Goal: Transaction & Acquisition: Purchase product/service

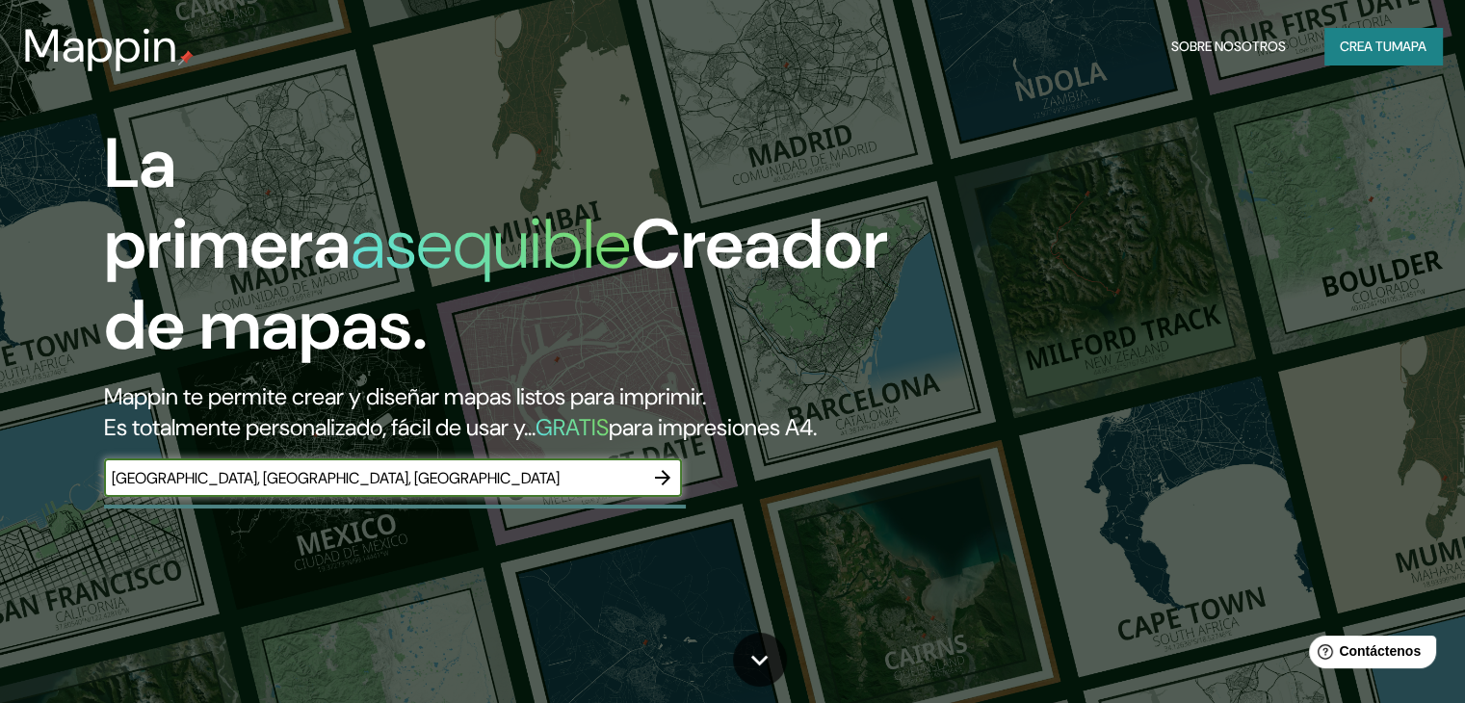
type input "[GEOGRAPHIC_DATA], [GEOGRAPHIC_DATA], [GEOGRAPHIC_DATA]"
click at [289, 489] on input "[GEOGRAPHIC_DATA], [GEOGRAPHIC_DATA], [GEOGRAPHIC_DATA]" at bounding box center [373, 478] width 539 height 22
click at [660, 489] on icon "button" at bounding box center [662, 477] width 23 height 23
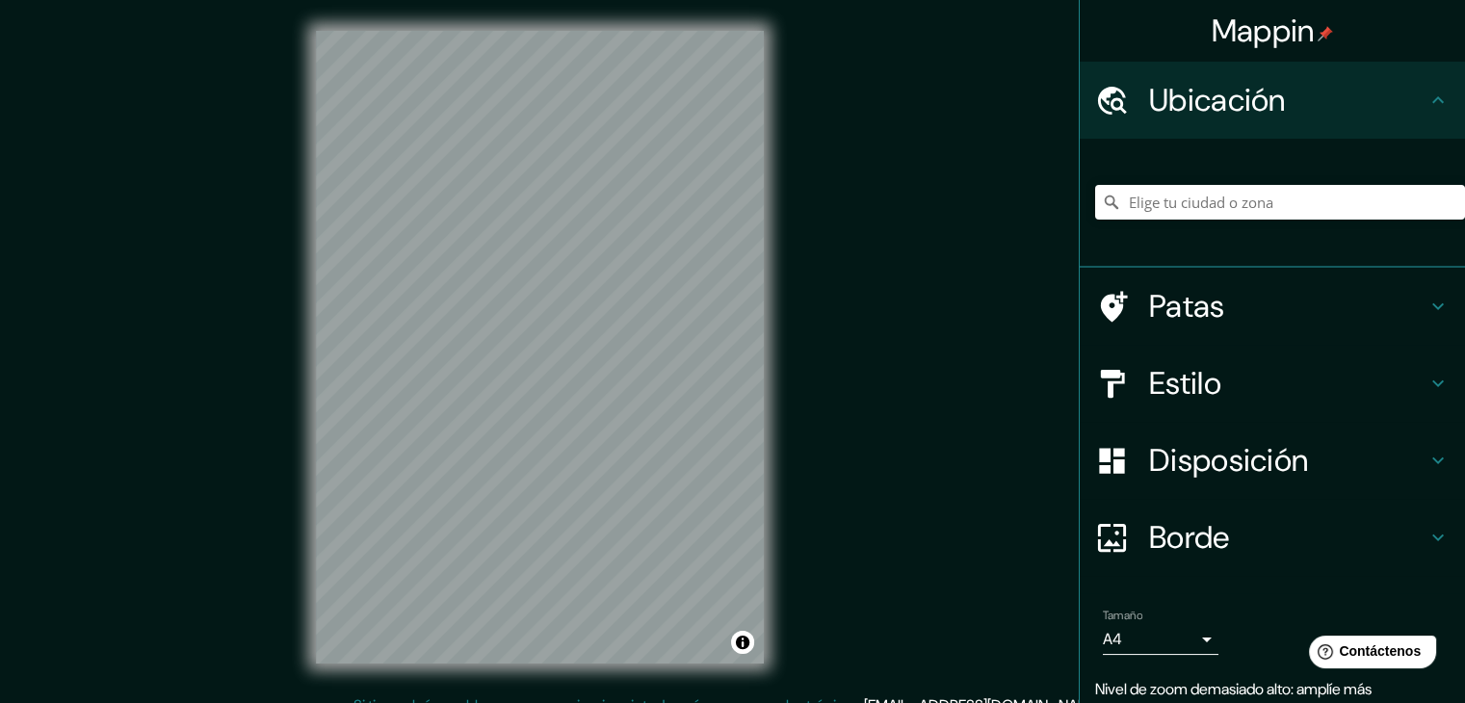
click at [486, 702] on html "Mappin Ubicación Patas Estilo Disposición Borde Elige un borde. Consejo : puede…" at bounding box center [732, 351] width 1465 height 703
click at [562, 674] on div "© Mapbox © OpenStreetMap Improve this map" at bounding box center [539, 347] width 509 height 694
click at [1276, 197] on input "Elige tu ciudad o zona" at bounding box center [1280, 202] width 370 height 35
click at [1213, 200] on input "[GEOGRAPHIC_DATA]" at bounding box center [1280, 202] width 370 height 35
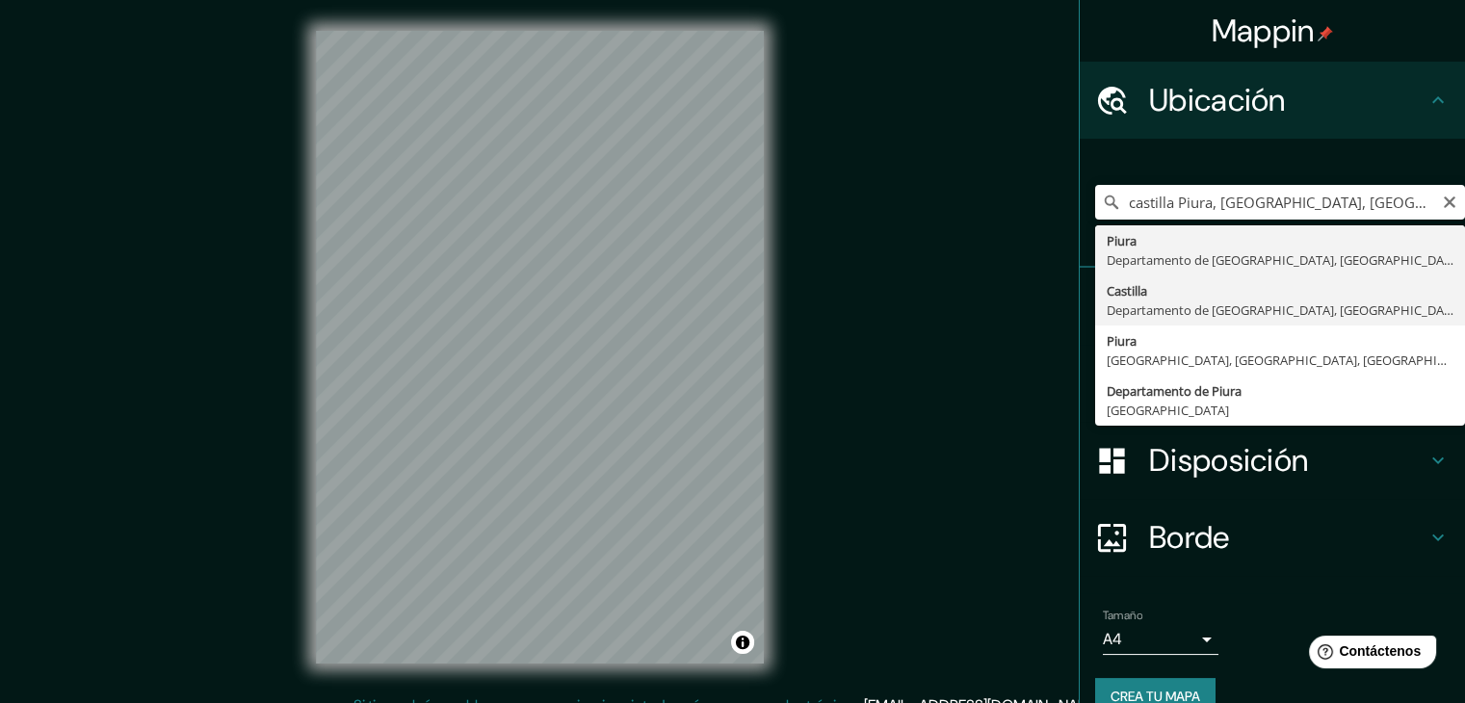
type input "[GEOGRAPHIC_DATA], [GEOGRAPHIC_DATA], [GEOGRAPHIC_DATA]"
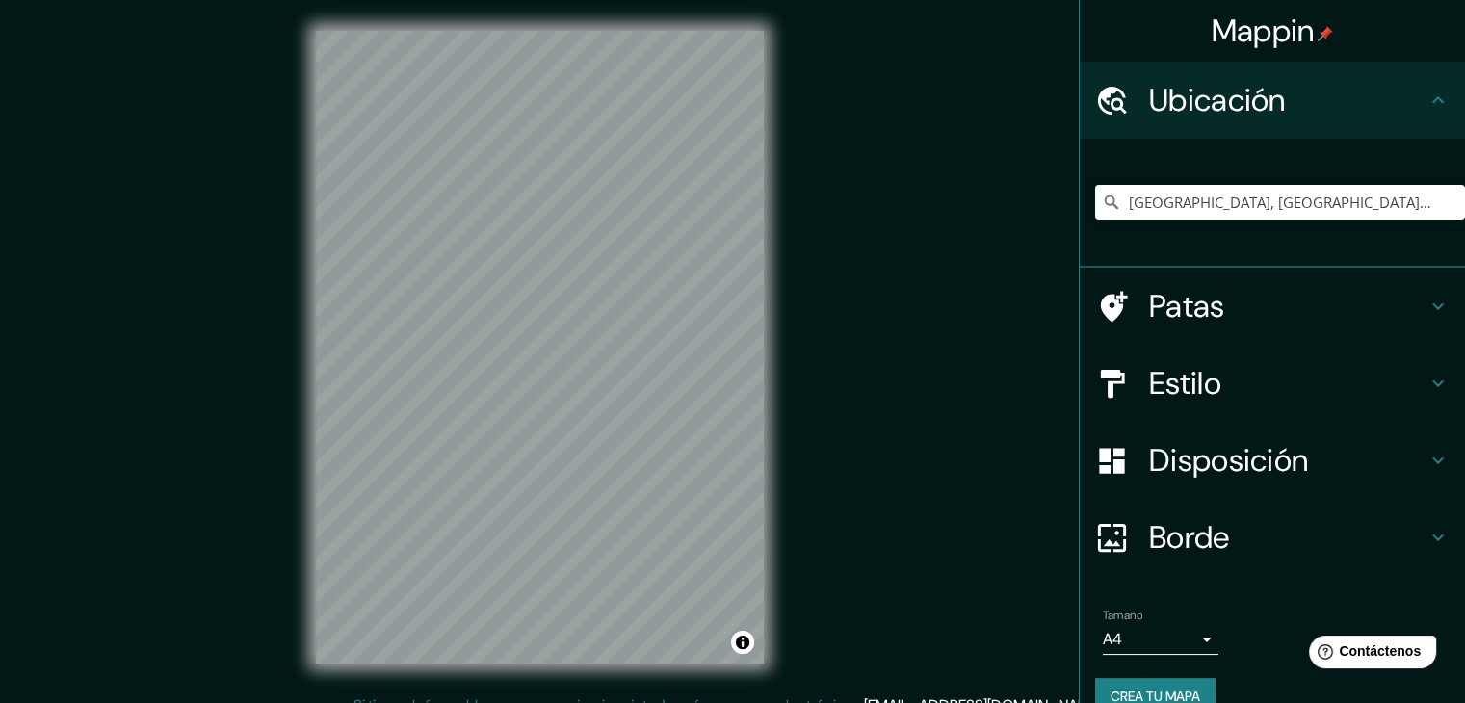
click at [226, 552] on div "Mappin Ubicación Castilla, [GEOGRAPHIC_DATA], [GEOGRAPHIC_DATA] Patas Estilo Di…" at bounding box center [732, 362] width 1465 height 725
click at [280, 534] on div "Mappin Ubicación Castilla, [GEOGRAPHIC_DATA], [GEOGRAPHIC_DATA] Patas Estilo Di…" at bounding box center [732, 362] width 1465 height 725
click at [252, 627] on div "Mappin Ubicación Castilla, [GEOGRAPHIC_DATA], [GEOGRAPHIC_DATA] Patas Estilo Di…" at bounding box center [732, 362] width 1465 height 725
click at [790, 421] on div "© Mapbox © OpenStreetMap Improve this map" at bounding box center [539, 347] width 509 height 694
click at [248, 563] on div "Mappin Ubicación Castilla, [GEOGRAPHIC_DATA], [GEOGRAPHIC_DATA] Patas Estilo Di…" at bounding box center [732, 362] width 1465 height 725
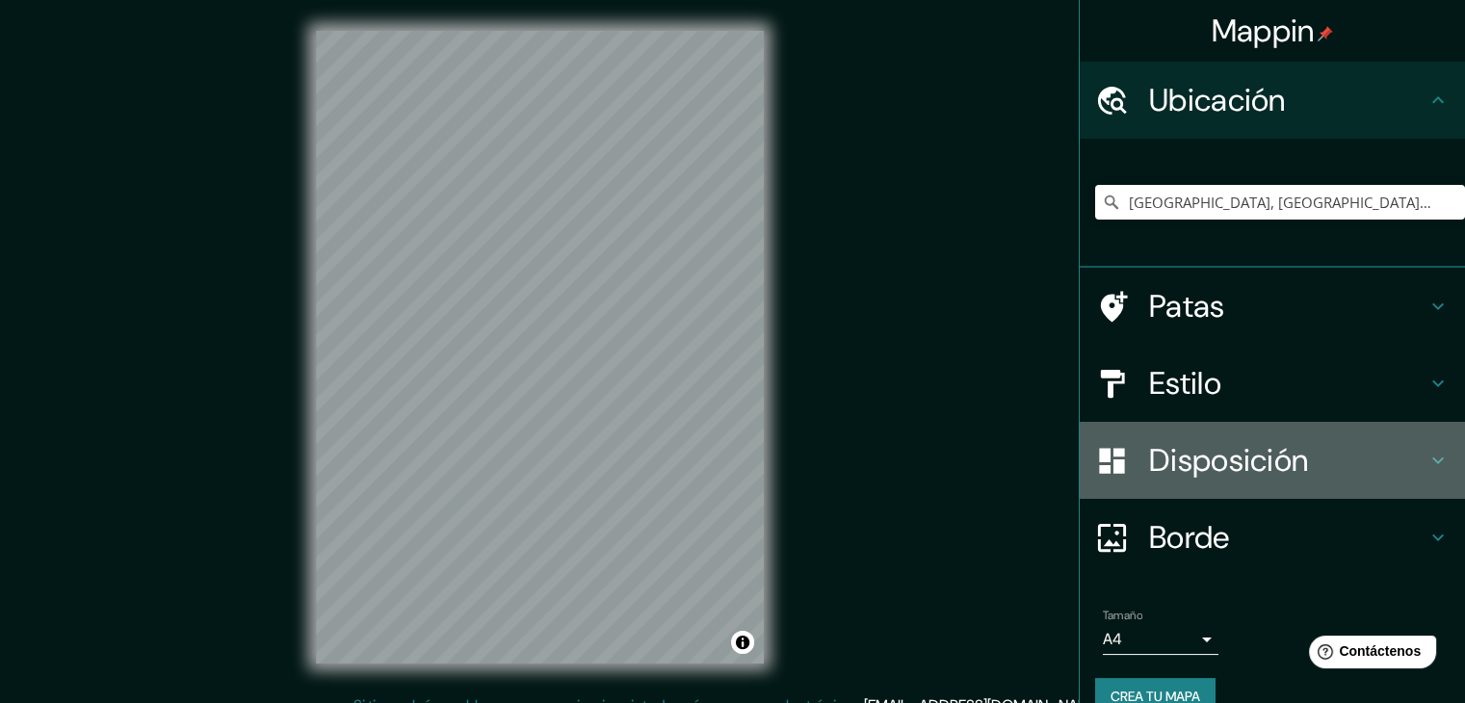
click at [1375, 462] on h4 "Disposición" at bounding box center [1287, 460] width 277 height 39
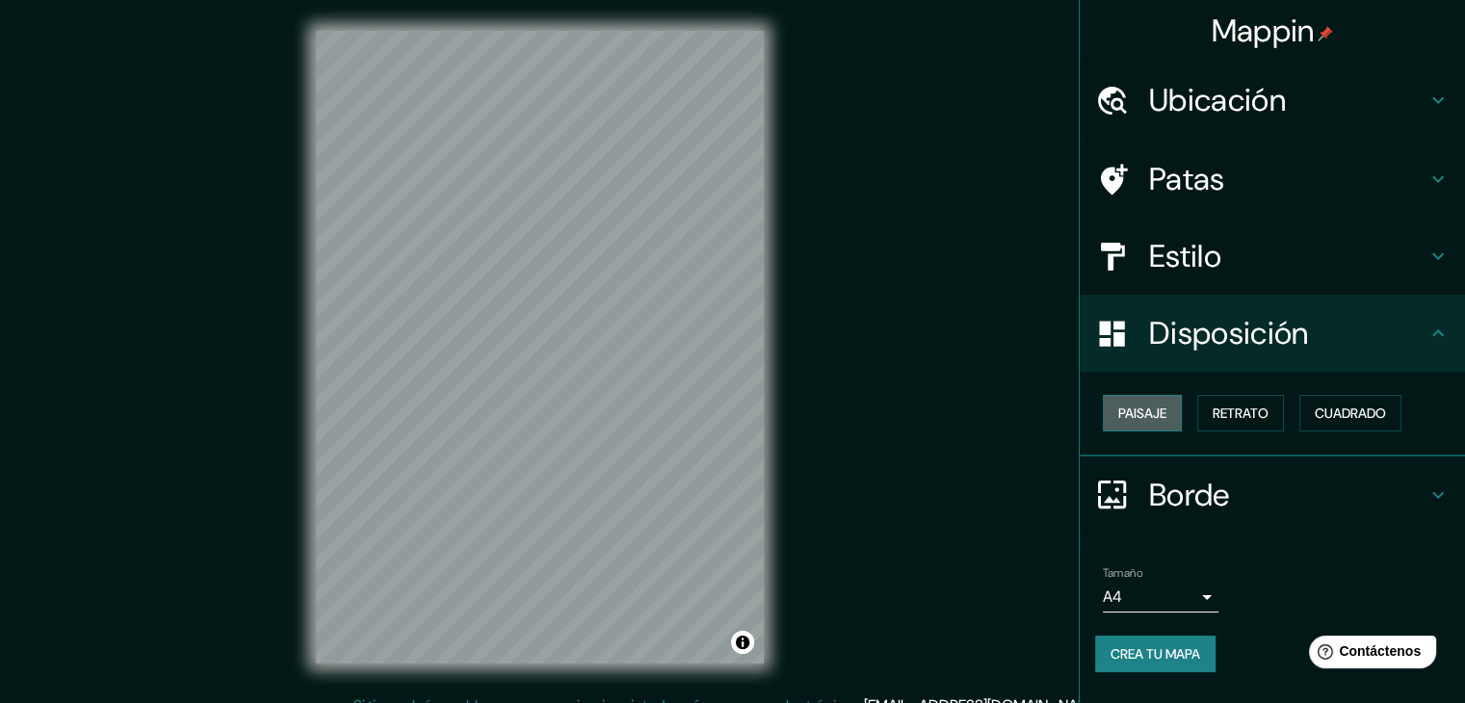
click at [1177, 421] on button "Paisaje" at bounding box center [1142, 413] width 79 height 37
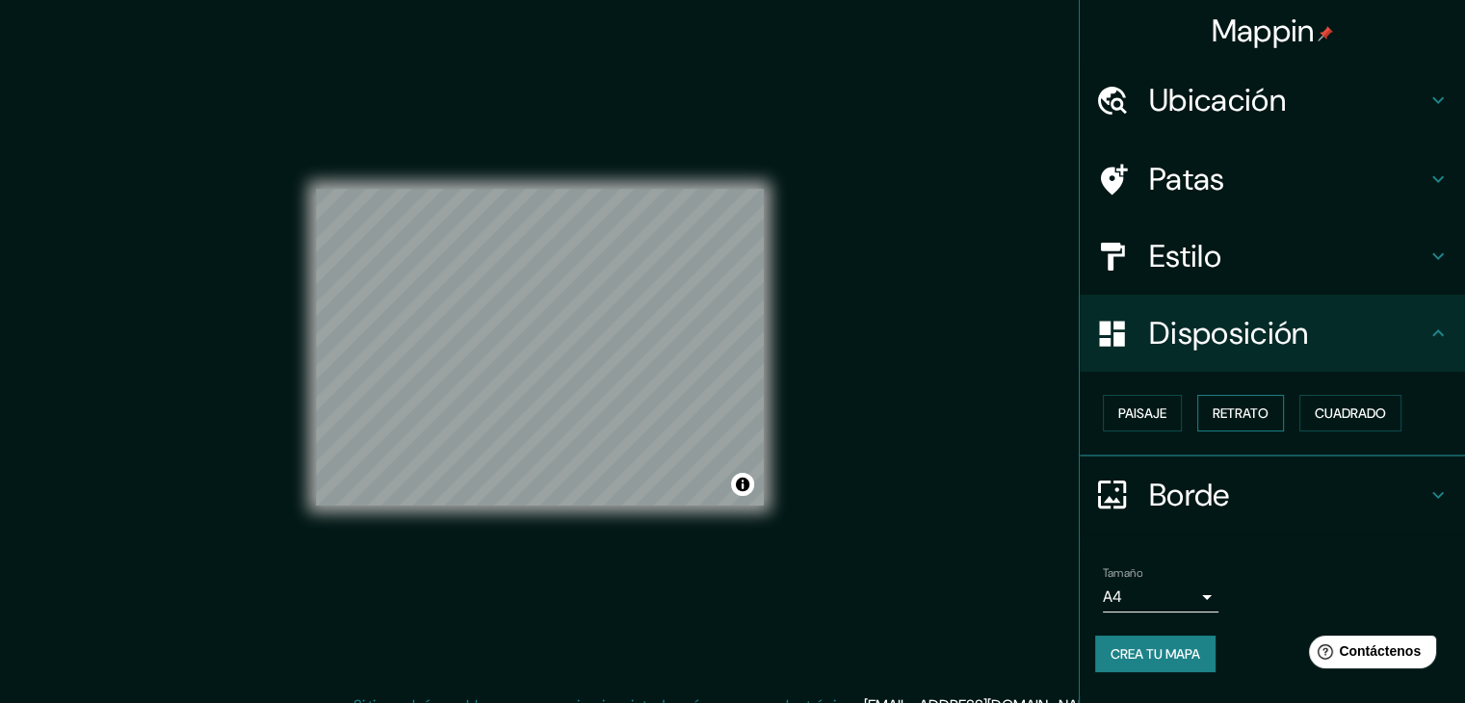
click at [1276, 415] on button "Retrato" at bounding box center [1240, 413] width 87 height 37
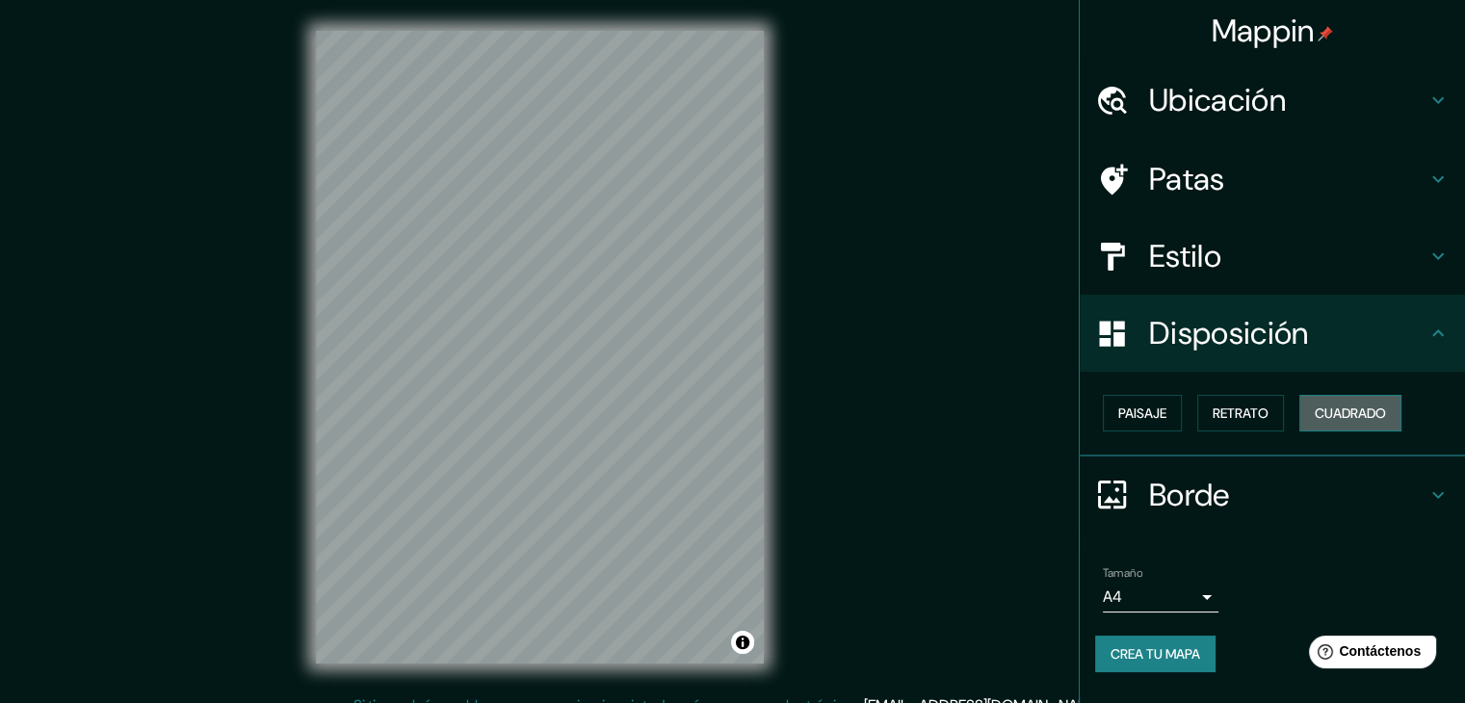
click at [1381, 406] on font "Cuadrado" at bounding box center [1350, 412] width 71 height 17
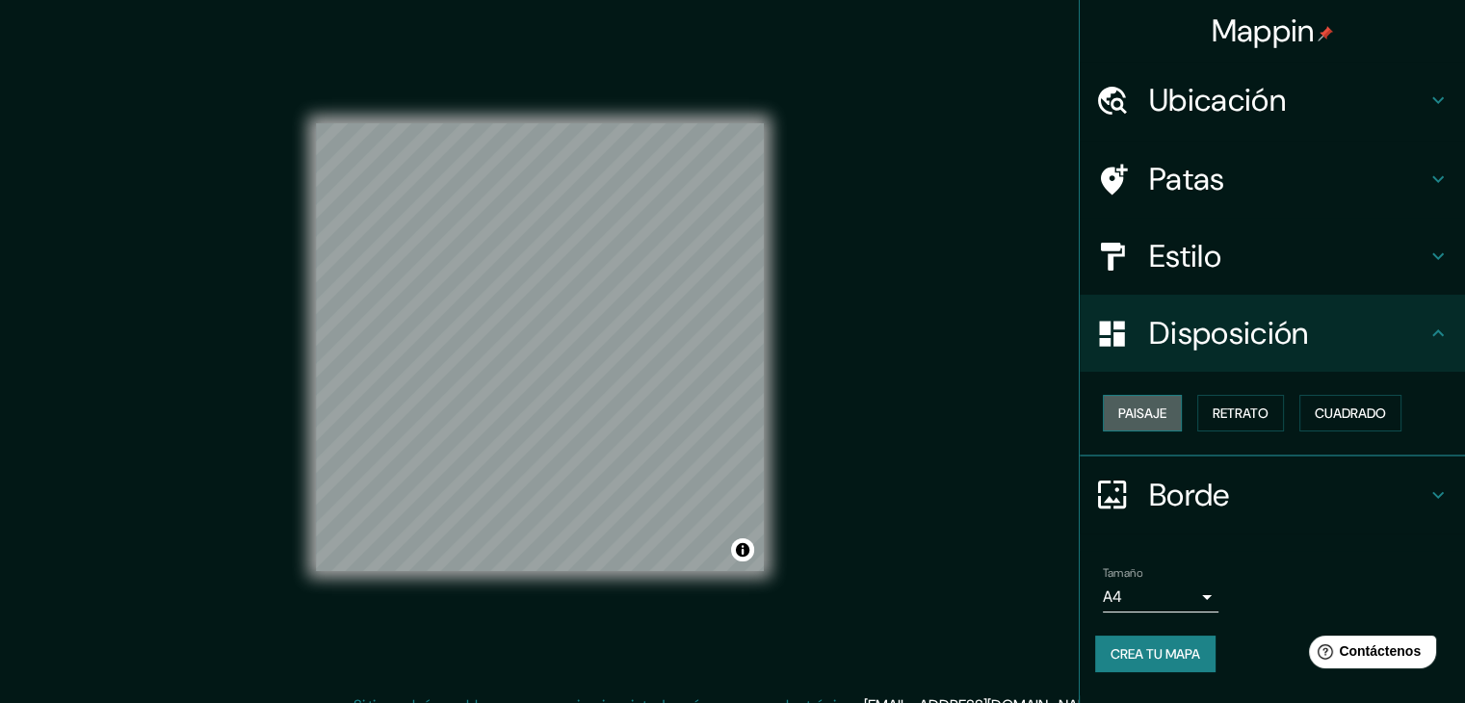
click at [1165, 417] on font "Paisaje" at bounding box center [1142, 412] width 48 height 17
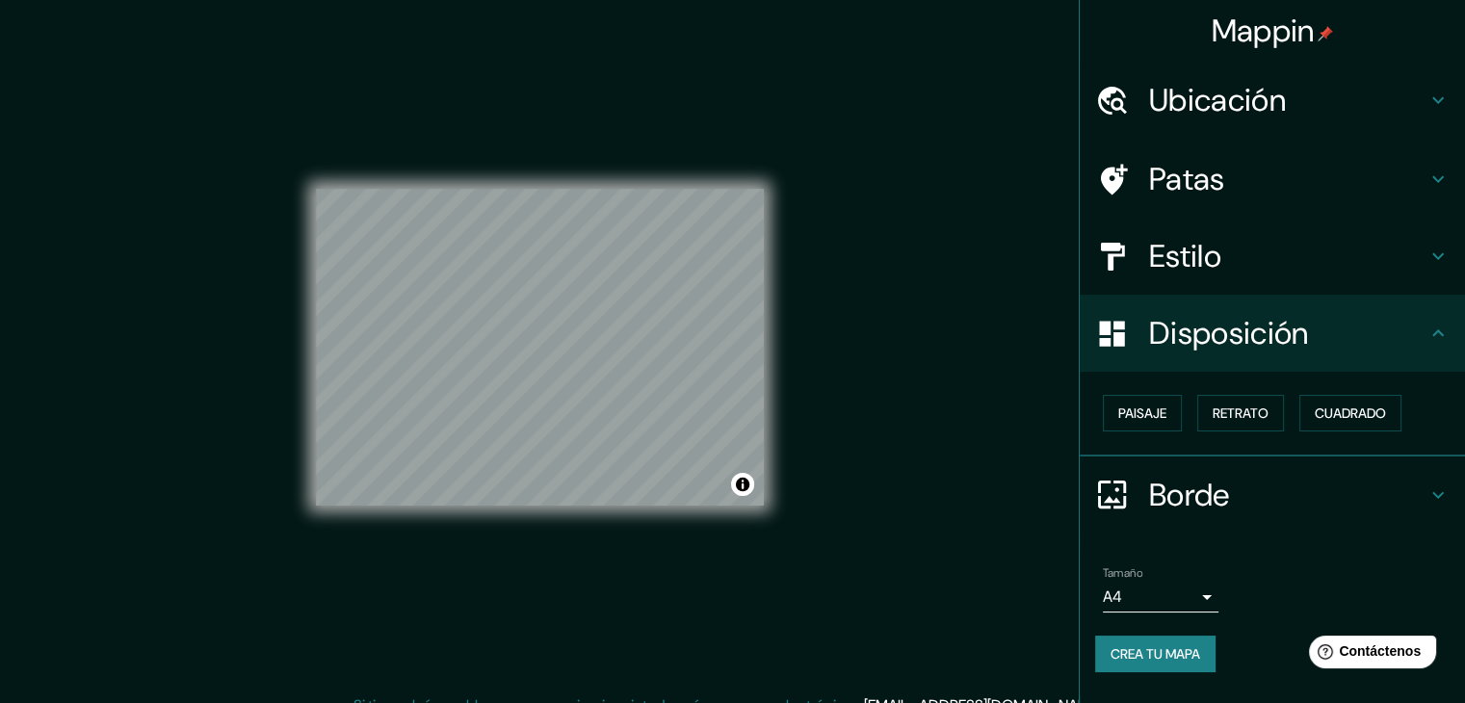
click at [1264, 392] on div "Paisaje Retrato Cuadrado" at bounding box center [1280, 413] width 370 height 52
click at [1260, 407] on font "Retrato" at bounding box center [1241, 412] width 56 height 17
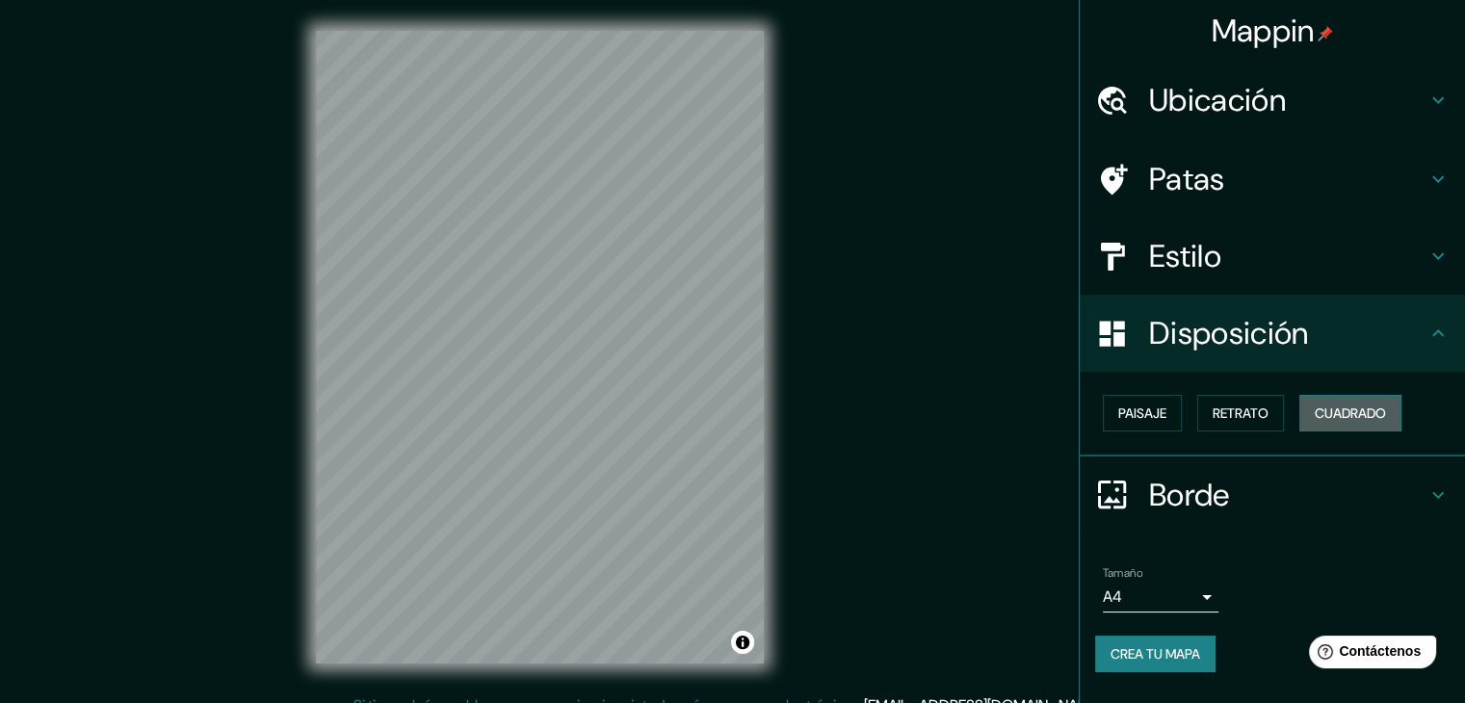
click at [1354, 408] on font "Cuadrado" at bounding box center [1350, 412] width 71 height 17
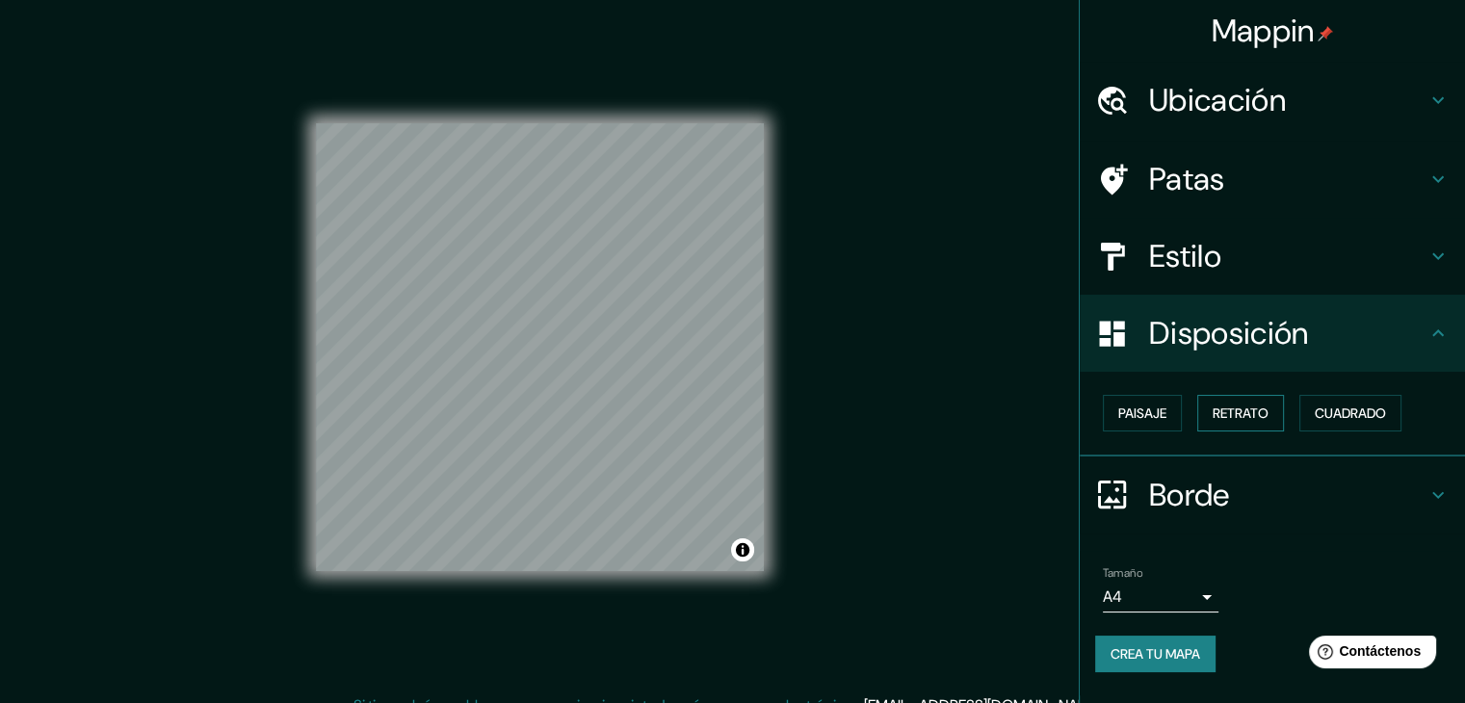
click at [1264, 425] on button "Retrato" at bounding box center [1240, 413] width 87 height 37
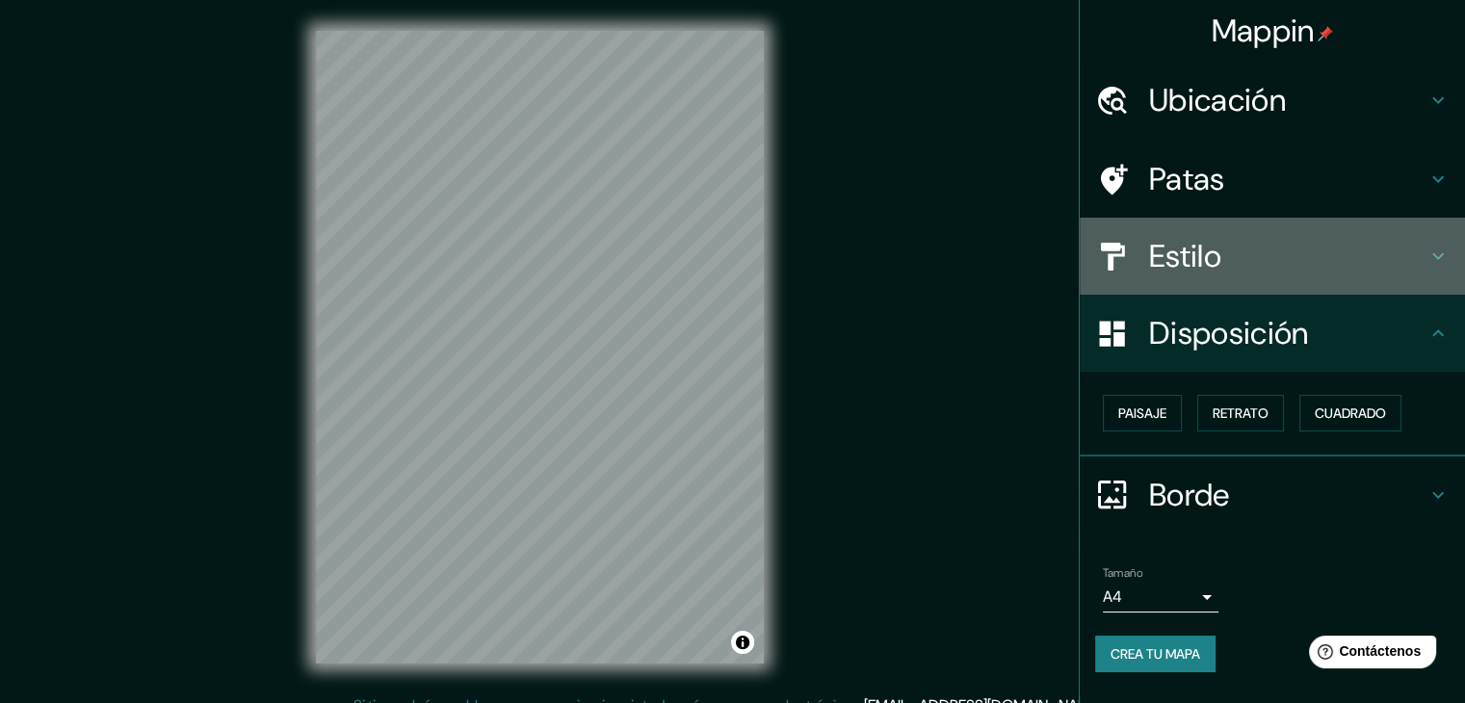
click at [1193, 263] on font "Estilo" at bounding box center [1185, 256] width 72 height 40
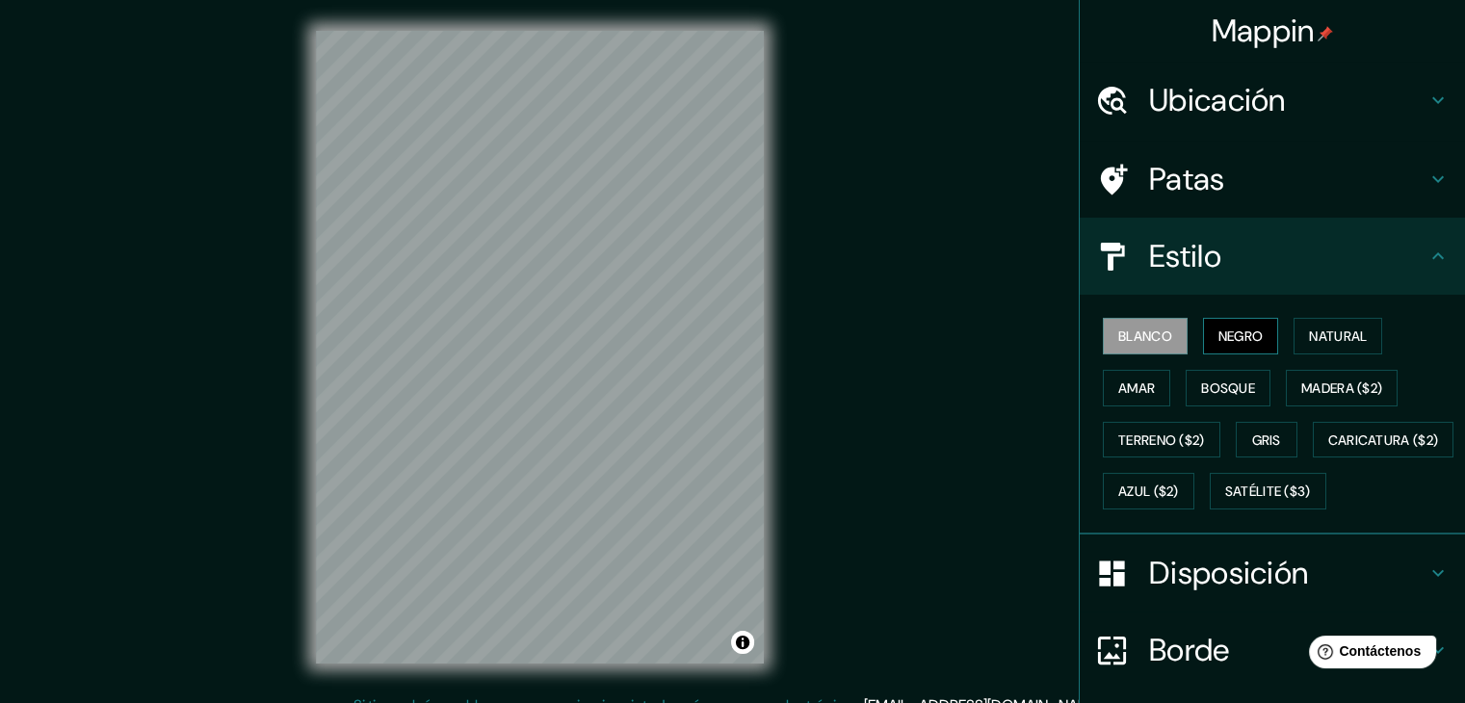
click at [1218, 329] on font "Negro" at bounding box center [1240, 335] width 45 height 17
click at [1233, 179] on h4 "Patas" at bounding box center [1287, 179] width 277 height 39
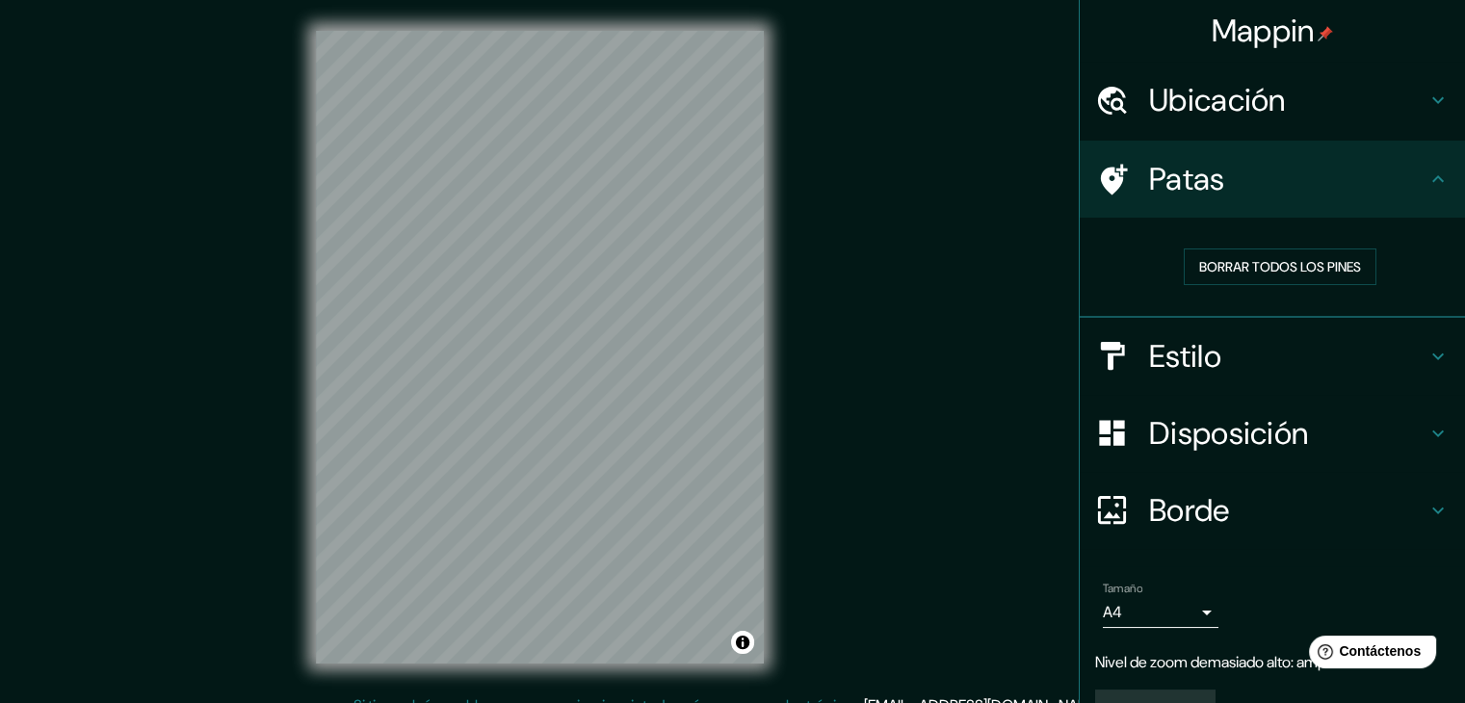
click at [1271, 103] on font "Ubicación" at bounding box center [1217, 100] width 137 height 40
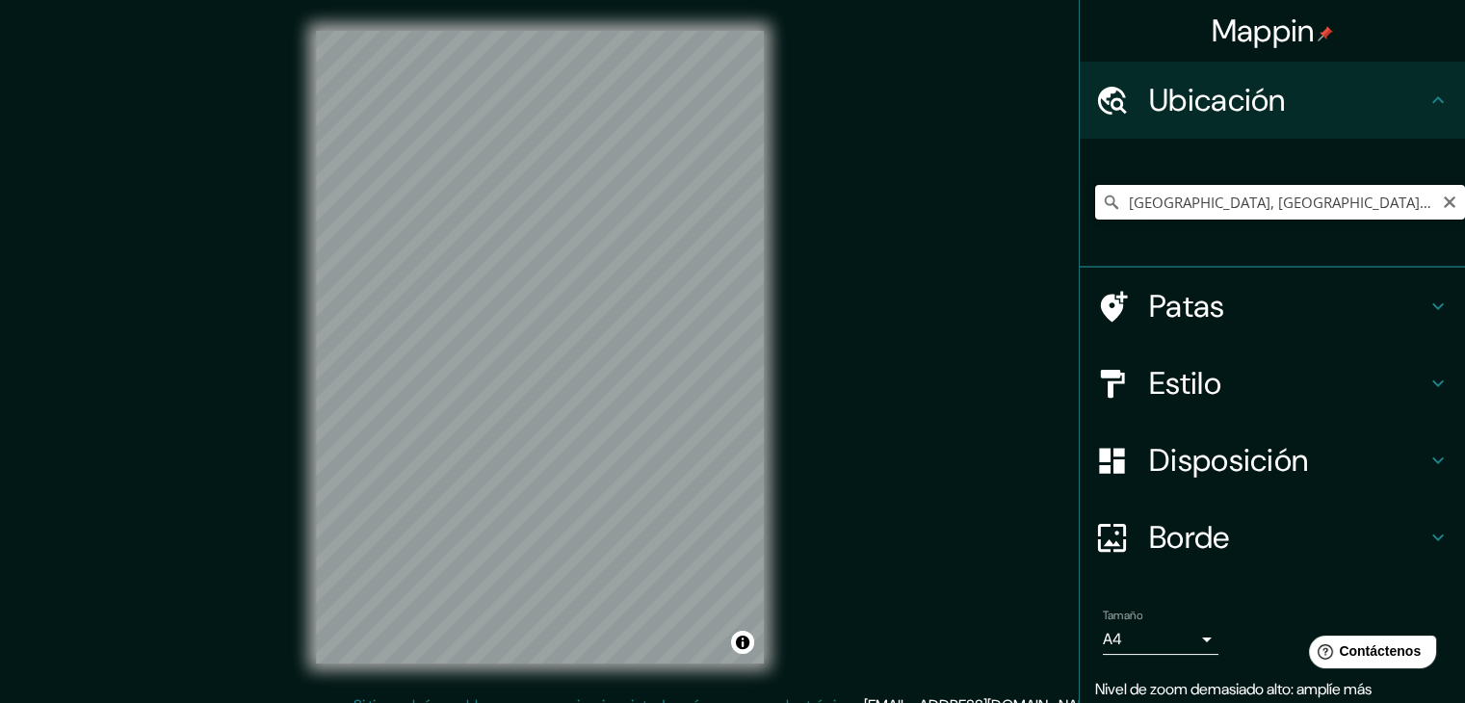
click at [1291, 205] on input "[GEOGRAPHIC_DATA], [GEOGRAPHIC_DATA], [GEOGRAPHIC_DATA]" at bounding box center [1280, 202] width 370 height 35
click at [1146, 212] on input "[GEOGRAPHIC_DATA], [GEOGRAPHIC_DATA], [GEOGRAPHIC_DATA]" at bounding box center [1280, 202] width 370 height 35
click at [128, 597] on div "Mappin Ubicación Castilla, [GEOGRAPHIC_DATA], [GEOGRAPHIC_DATA] Patas Estilo Di…" at bounding box center [732, 362] width 1465 height 725
click at [782, 465] on div "© Mapbox © OpenStreetMap Improve this map" at bounding box center [539, 347] width 509 height 694
click at [876, 503] on div "Mappin Ubicación Castilla, [GEOGRAPHIC_DATA], [GEOGRAPHIC_DATA] Patas Estilo Di…" at bounding box center [732, 362] width 1465 height 725
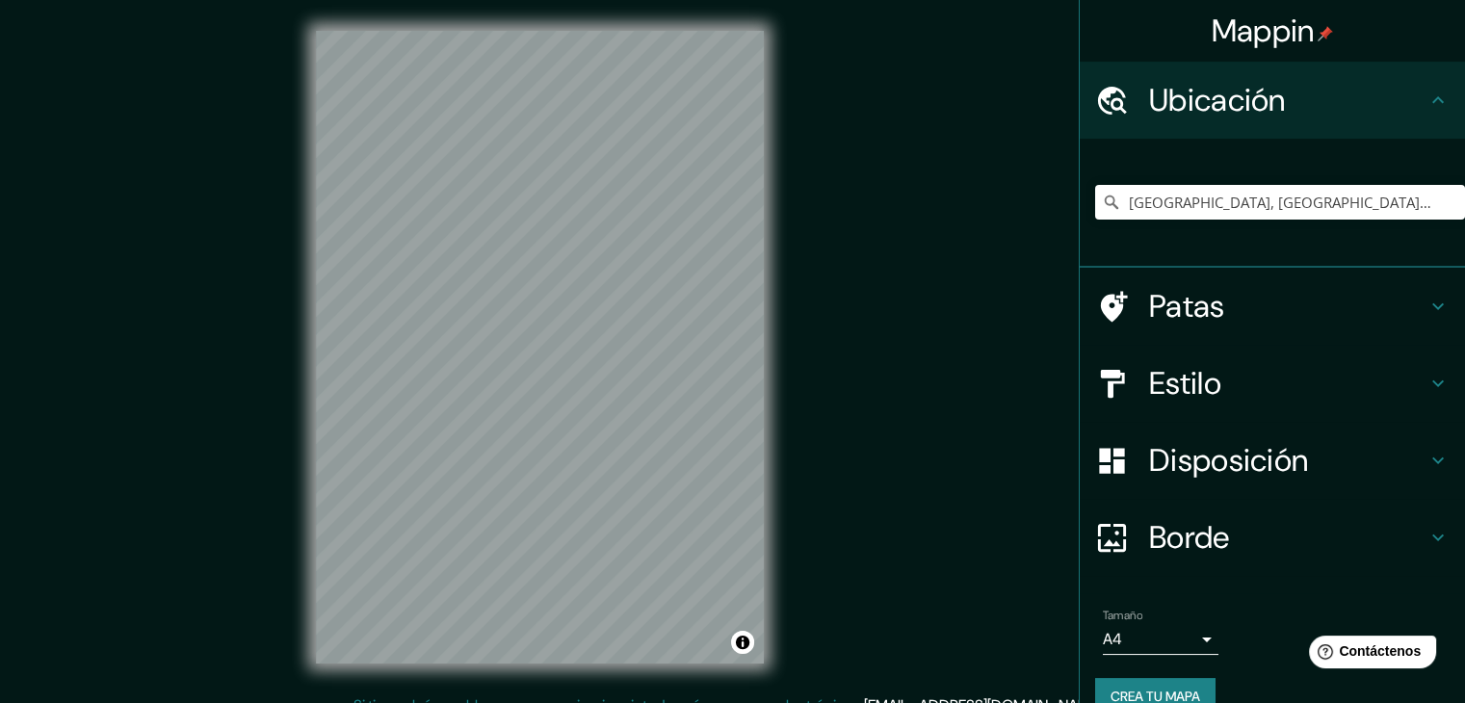
click at [774, 431] on div "© Mapbox © OpenStreetMap Improve this map" at bounding box center [539, 347] width 509 height 694
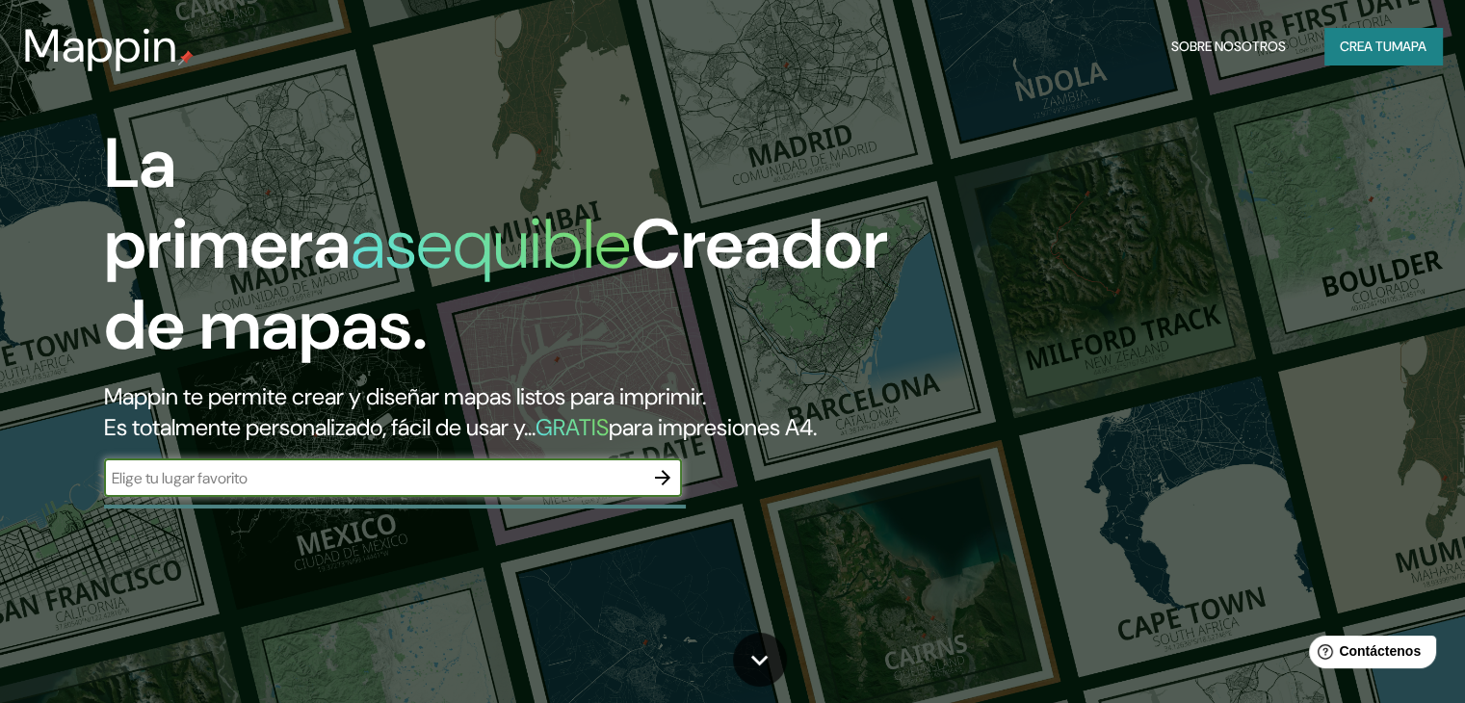
click at [671, 489] on icon "button" at bounding box center [662, 477] width 23 height 23
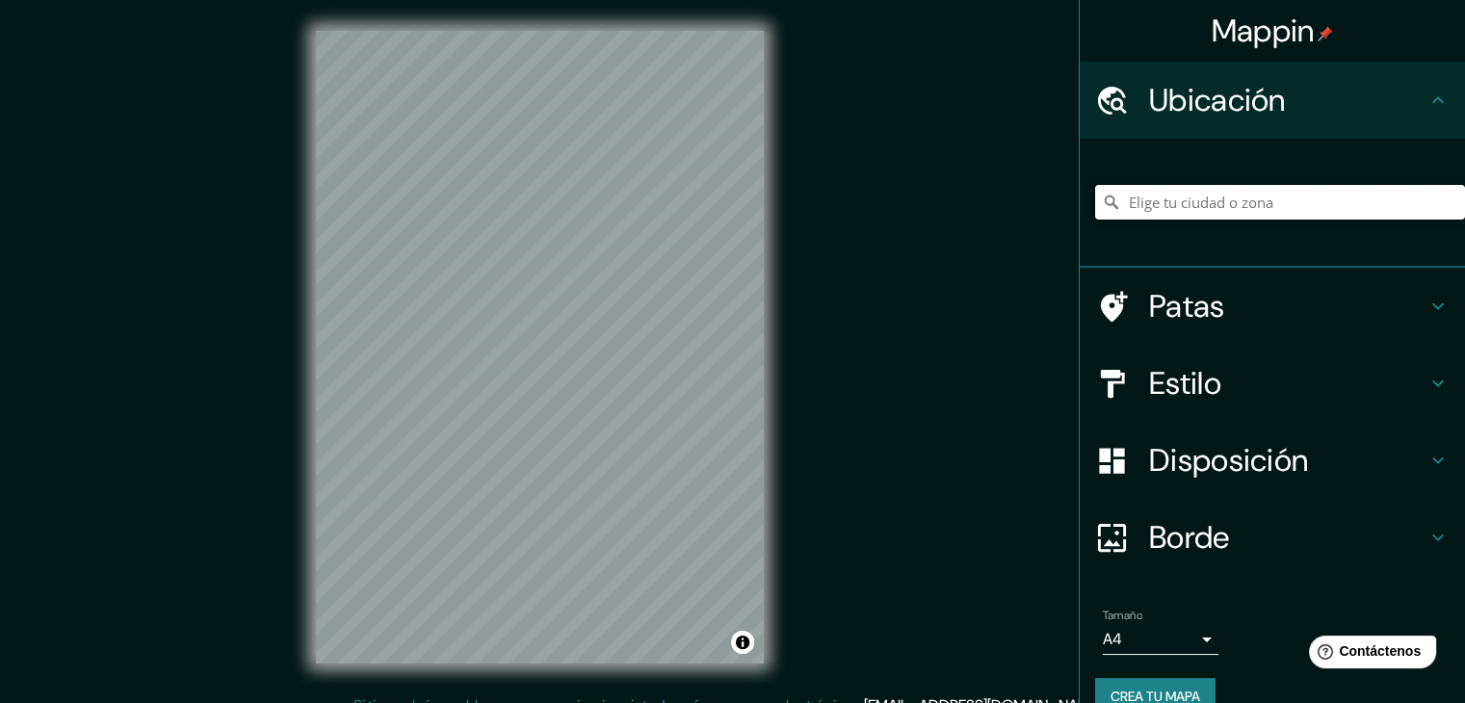
click at [1217, 199] on input "Elige tu ciudad o zona" at bounding box center [1280, 202] width 370 height 35
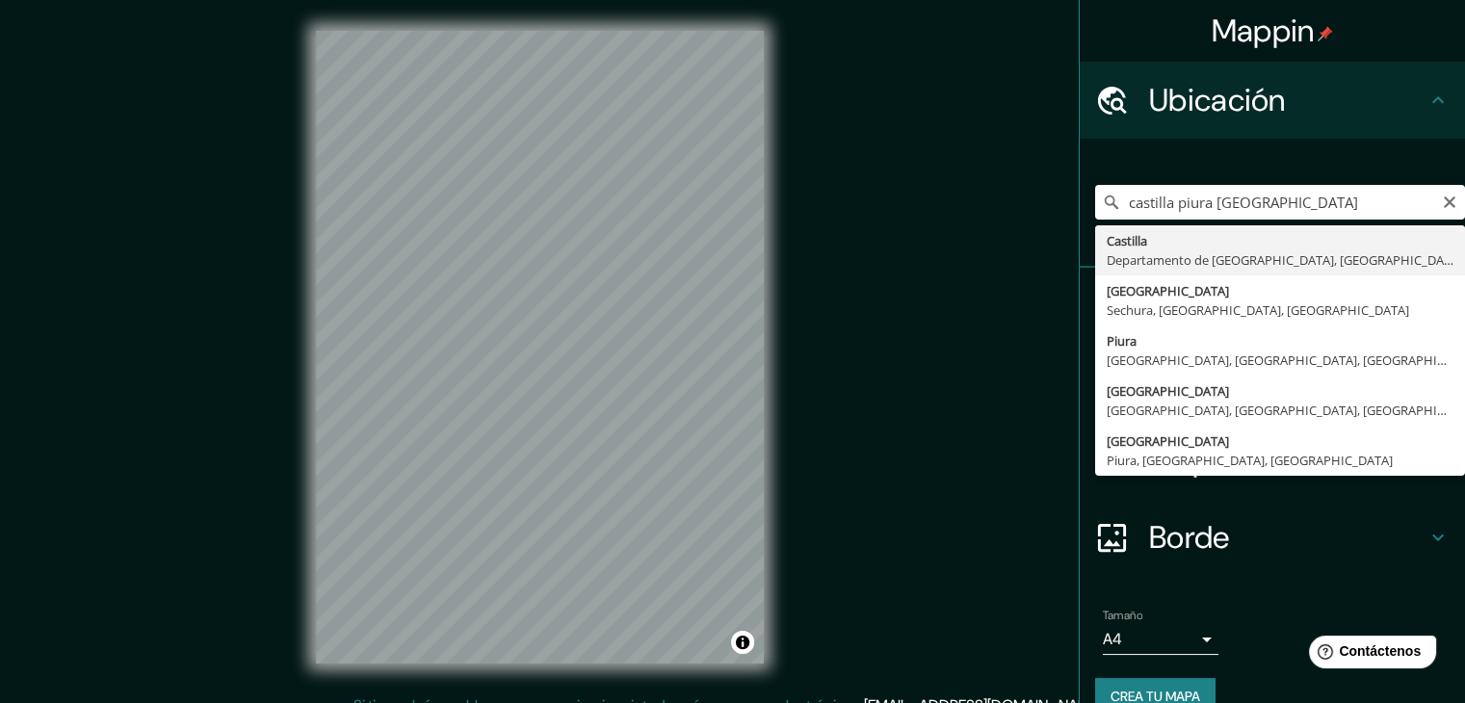
type input "[GEOGRAPHIC_DATA], [GEOGRAPHIC_DATA], [GEOGRAPHIC_DATA]"
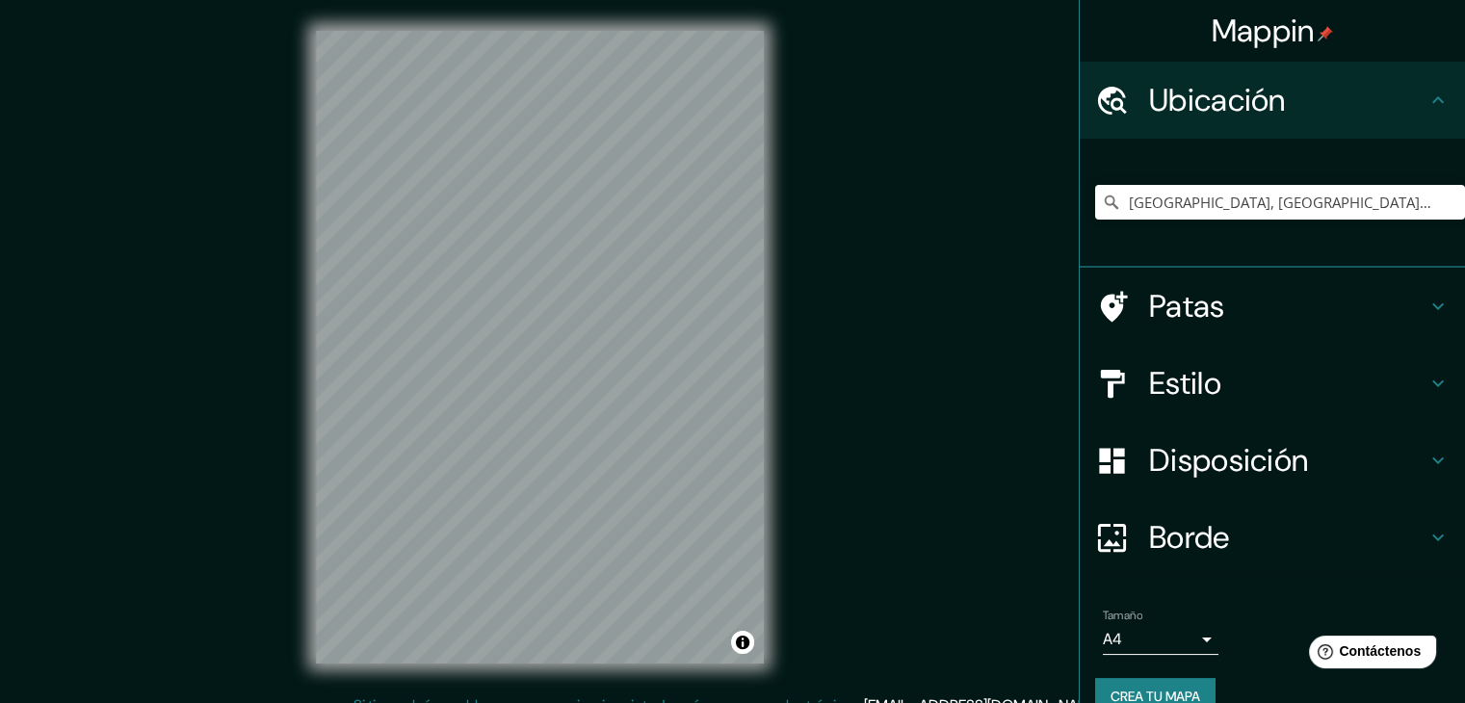
click at [196, 371] on div "Mappin Ubicación Castilla, [GEOGRAPHIC_DATA], [GEOGRAPHIC_DATA] Patas Estilo Di…" at bounding box center [732, 362] width 1465 height 725
click at [235, 495] on div "Mappin Ubicación Castilla, [GEOGRAPHIC_DATA], [GEOGRAPHIC_DATA] Patas Estilo Di…" at bounding box center [732, 362] width 1465 height 725
click at [524, 684] on div "© Mapbox © OpenStreetMap Improve this map" at bounding box center [539, 347] width 509 height 694
click at [1317, 538] on h4 "Borde" at bounding box center [1287, 537] width 277 height 39
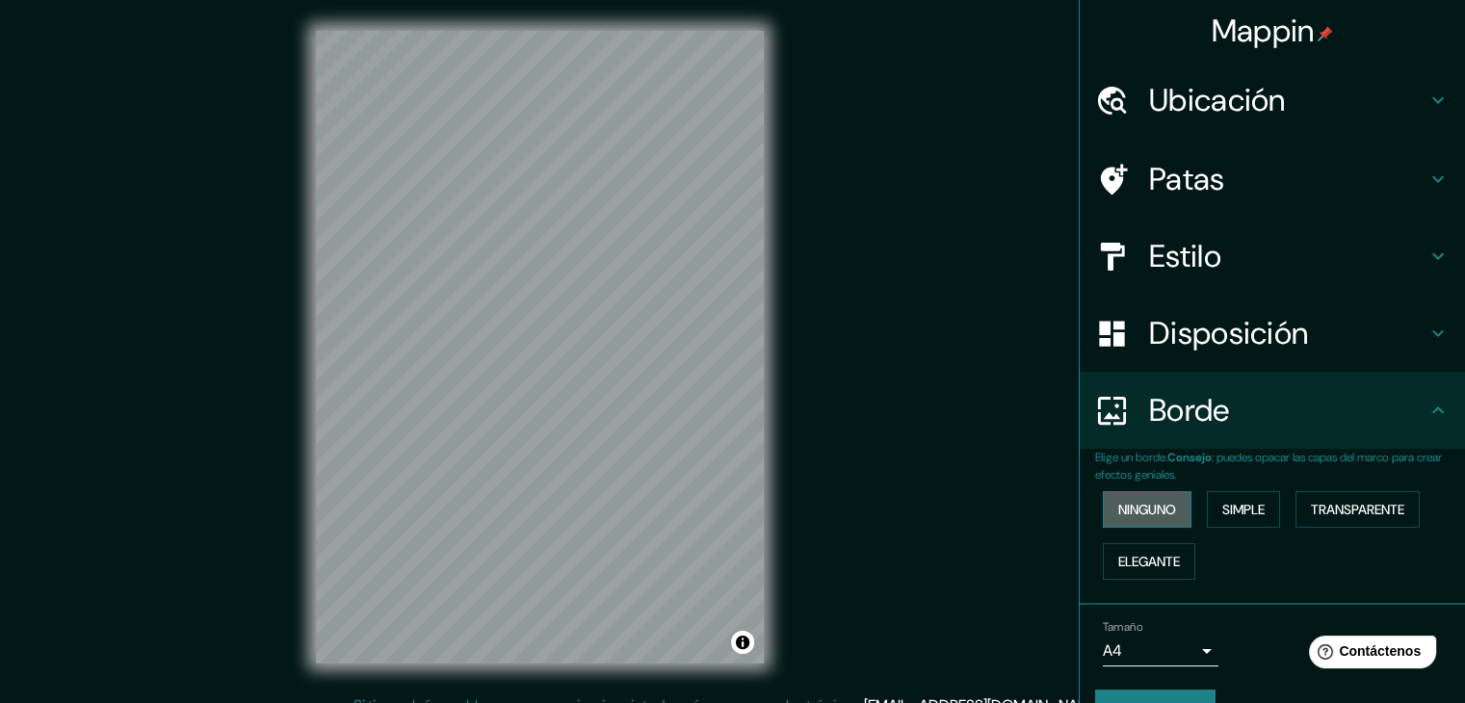
click at [1118, 507] on font "Ninguno" at bounding box center [1147, 509] width 58 height 17
click at [1123, 507] on font "Ninguno" at bounding box center [1147, 509] width 58 height 17
click at [1222, 501] on font "Simple" at bounding box center [1243, 509] width 42 height 17
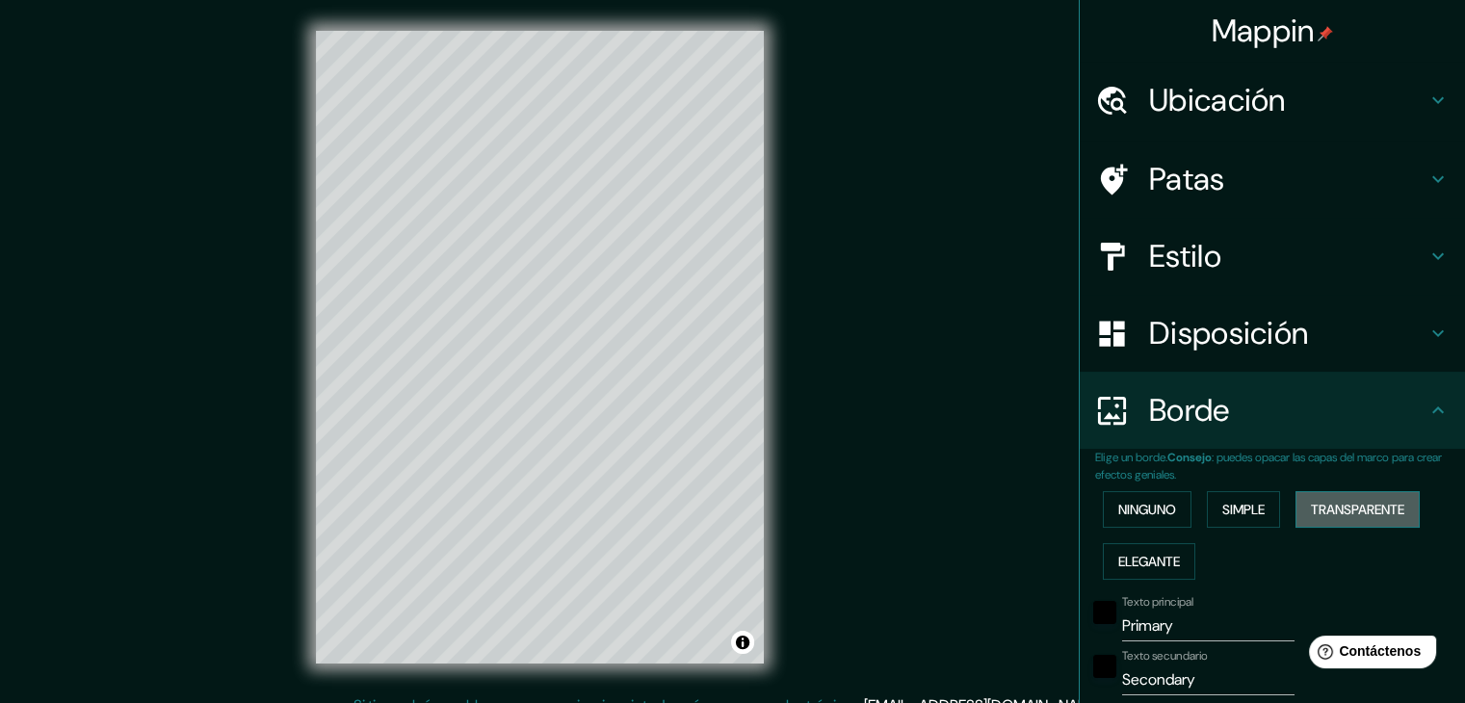
click at [1316, 506] on font "Transparente" at bounding box center [1357, 509] width 93 height 17
click at [1133, 567] on font "Elegante" at bounding box center [1149, 561] width 62 height 17
click at [1339, 498] on font "Transparente" at bounding box center [1357, 509] width 93 height 25
click at [1250, 513] on font "Simple" at bounding box center [1243, 509] width 42 height 17
click at [1118, 513] on font "Ninguno" at bounding box center [1147, 509] width 58 height 17
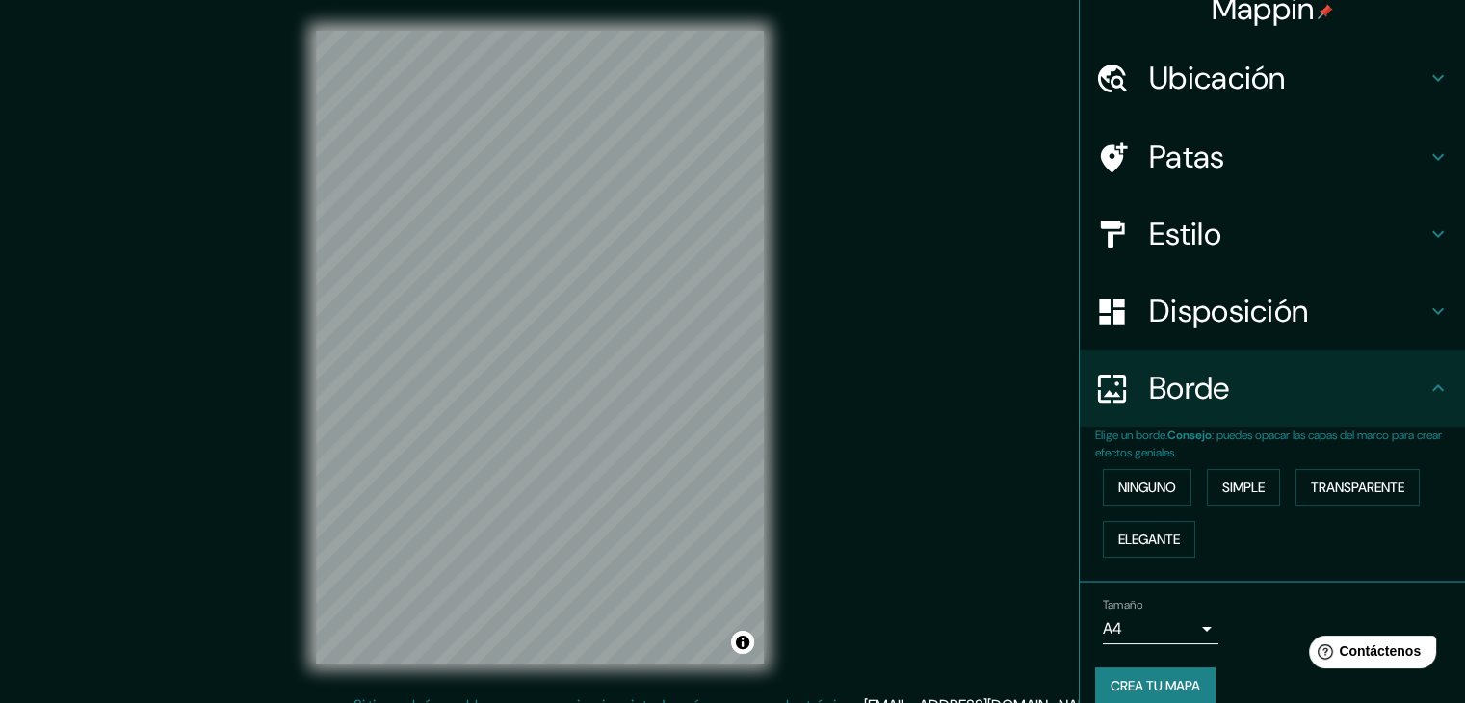
scroll to position [43, 0]
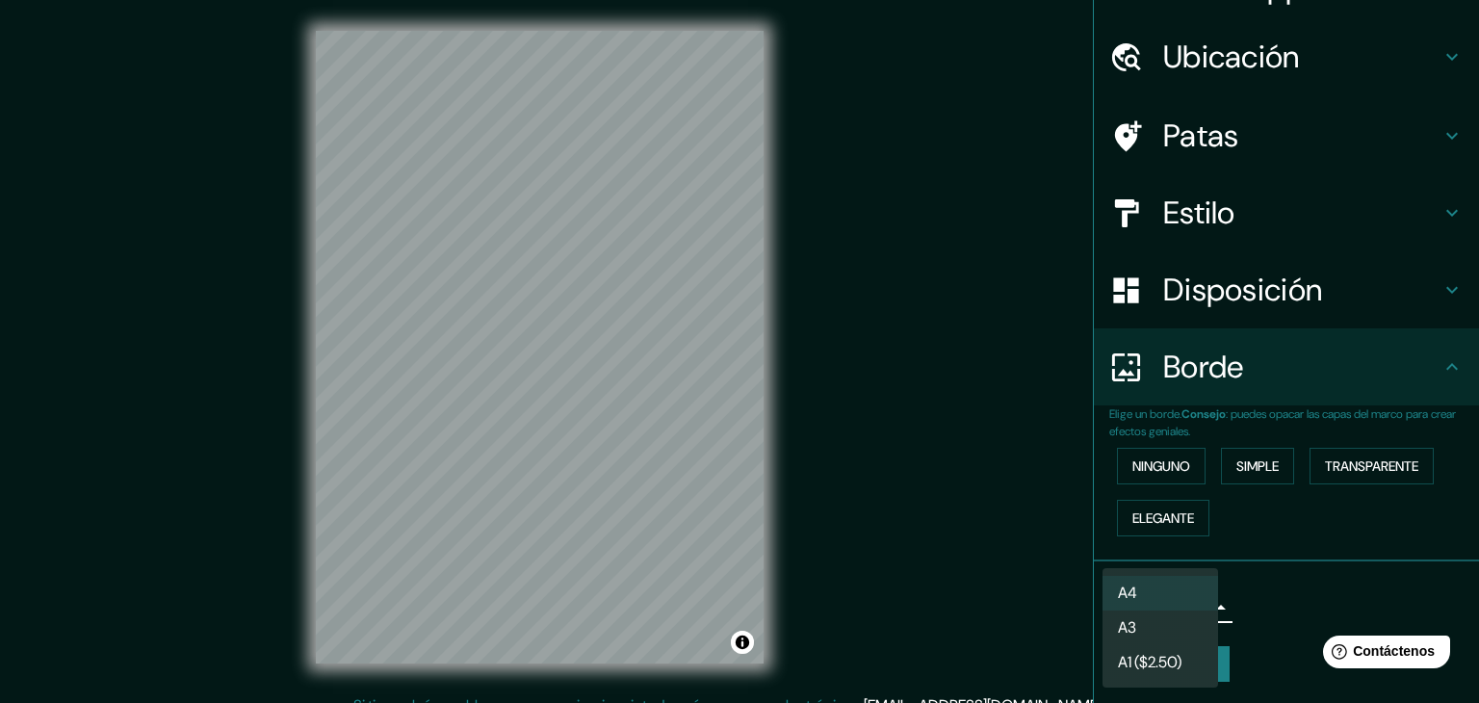
click at [1202, 604] on body "Mappin Ubicación Castilla, [GEOGRAPHIC_DATA], [GEOGRAPHIC_DATA] Patas Estilo Di…" at bounding box center [739, 351] width 1479 height 703
click at [1157, 625] on li "A3" at bounding box center [1161, 630] width 116 height 36
type input "a4"
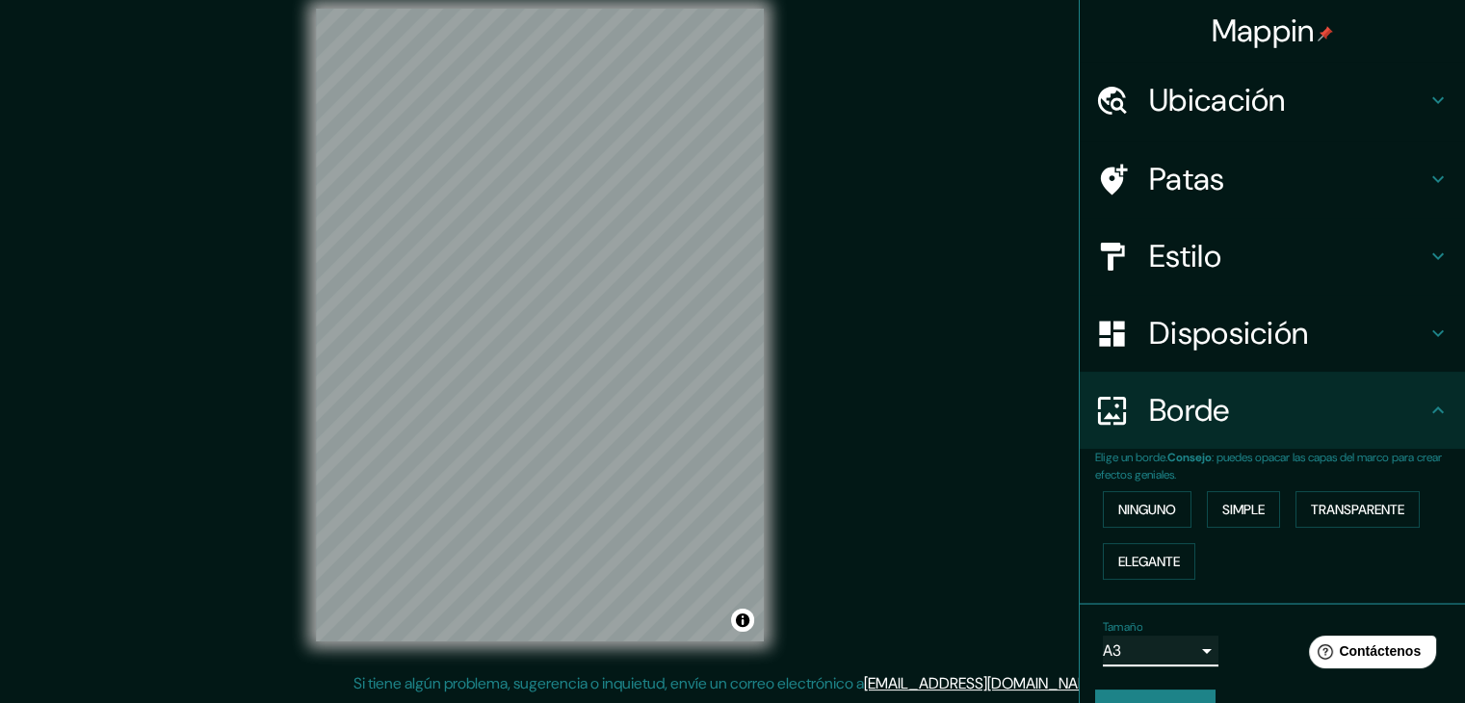
scroll to position [0, 0]
